Goal: Information Seeking & Learning: Learn about a topic

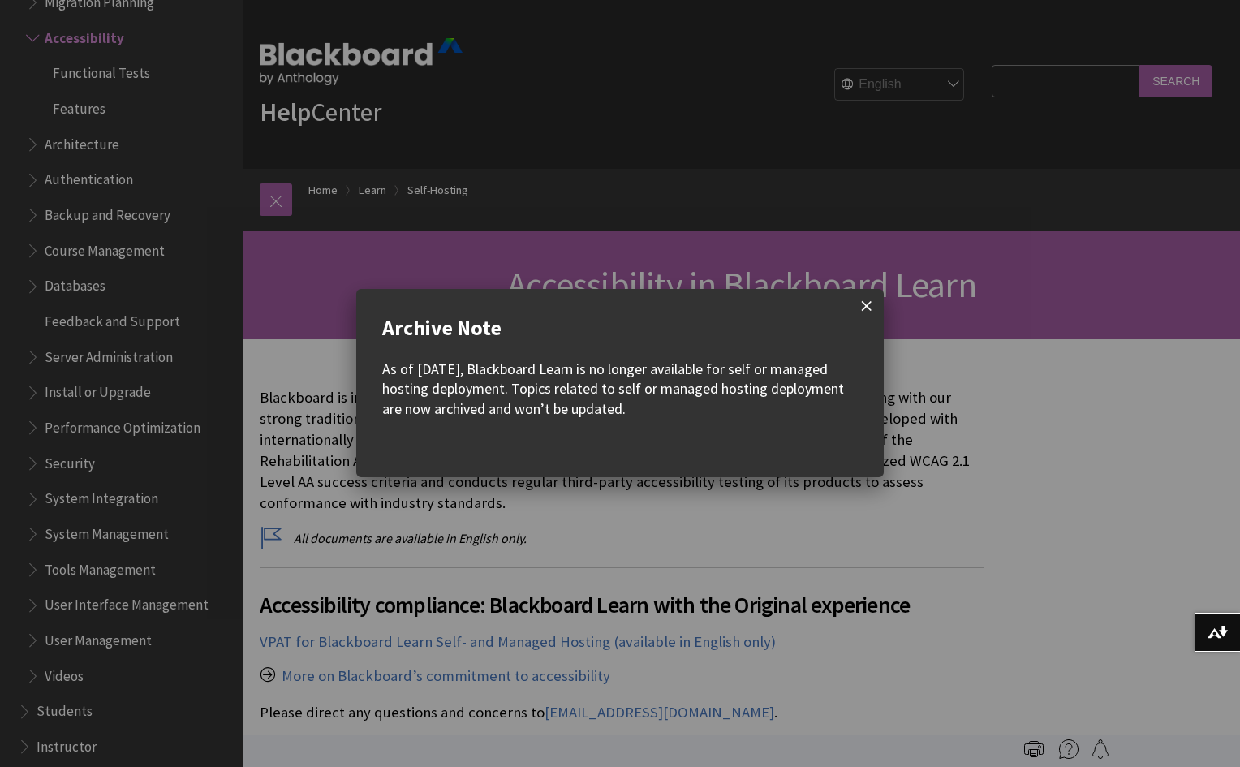
click at [878, 305] on span at bounding box center [867, 306] width 34 height 34
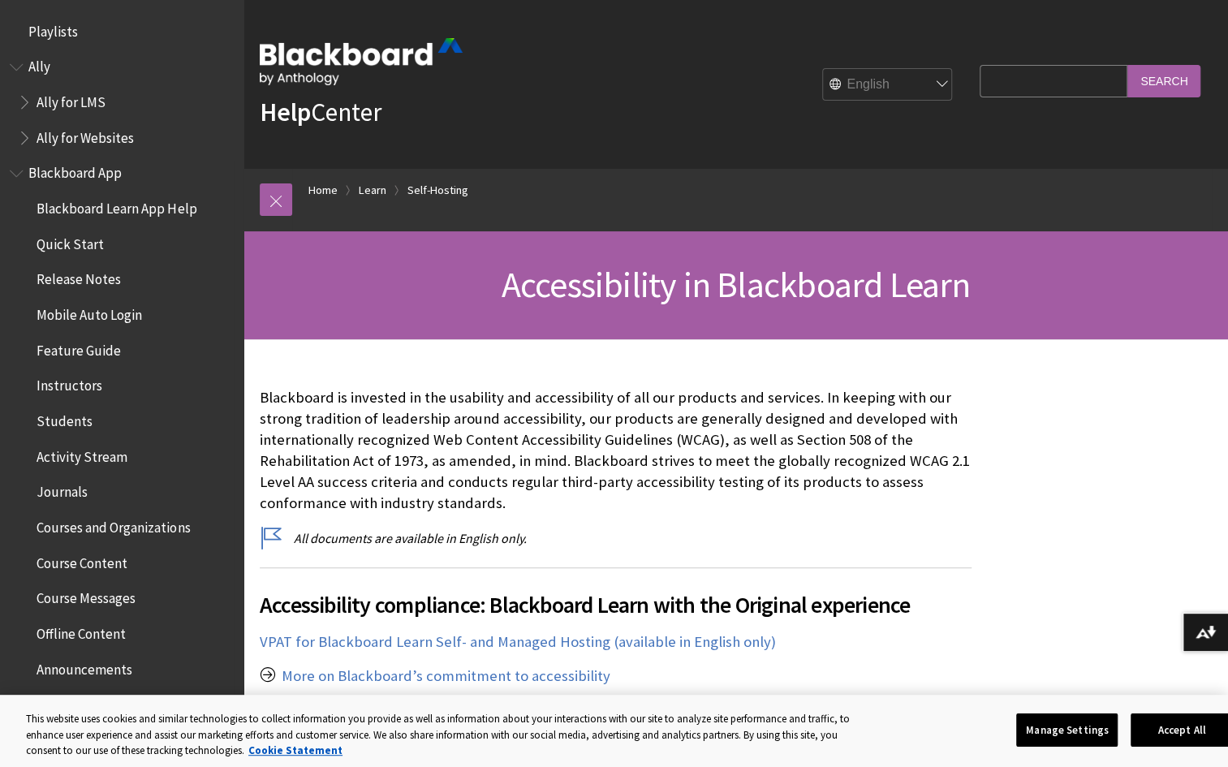
click at [83, 253] on span "Quick Start" at bounding box center [126, 244] width 216 height 28
